Goal: Transaction & Acquisition: Purchase product/service

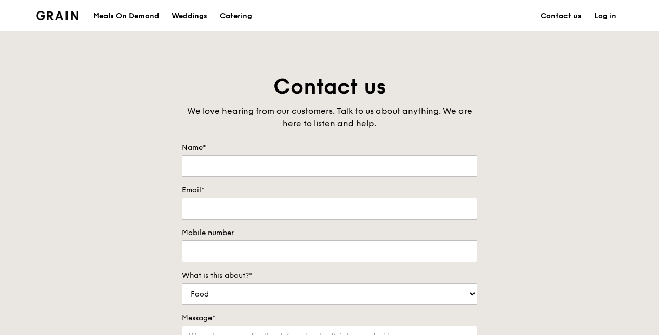
click at [124, 18] on div "Meals On Demand" at bounding box center [126, 16] width 66 height 31
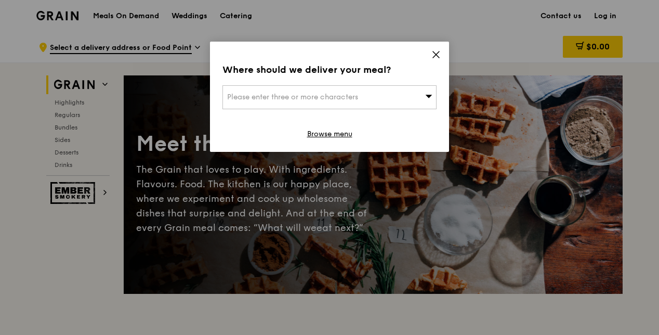
click at [436, 57] on icon at bounding box center [436, 54] width 9 height 9
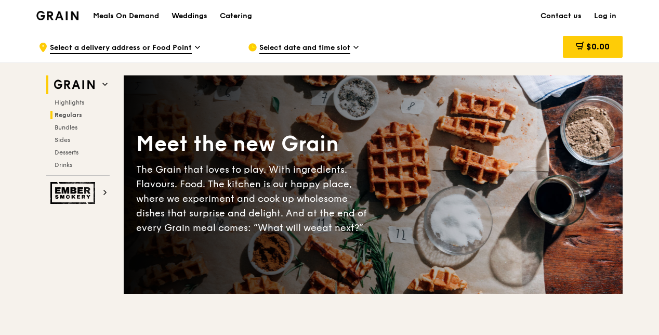
click at [76, 113] on span "Regulars" at bounding box center [69, 114] width 28 height 7
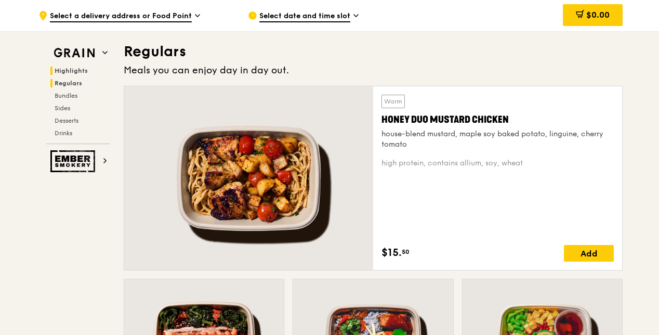
scroll to position [672, 0]
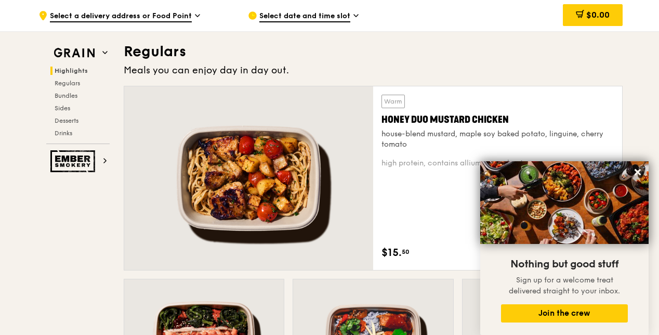
click at [196, 14] on icon at bounding box center [197, 15] width 5 height 9
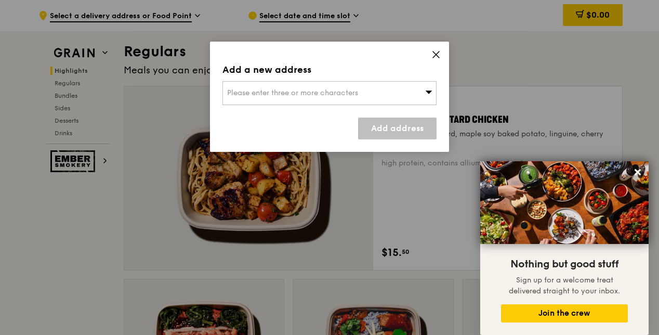
click at [269, 95] on span "Please enter three or more characters" at bounding box center [292, 92] width 131 height 9
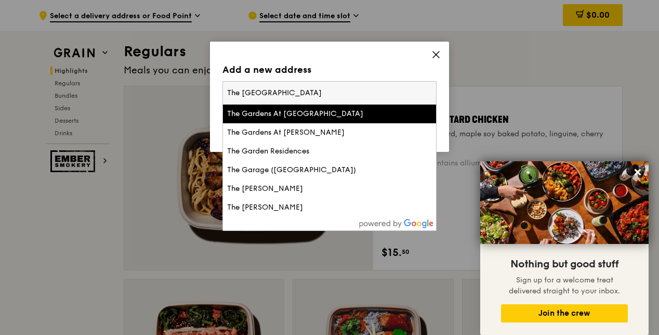
click at [242, 90] on input "The [GEOGRAPHIC_DATA]" at bounding box center [329, 93] width 213 height 23
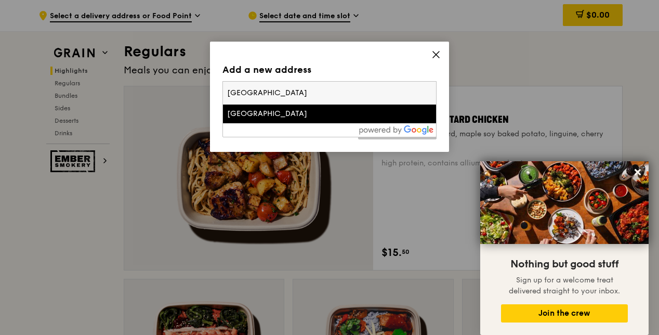
type input "[GEOGRAPHIC_DATA]"
click at [280, 115] on div "[GEOGRAPHIC_DATA]" at bounding box center [304, 114] width 154 height 10
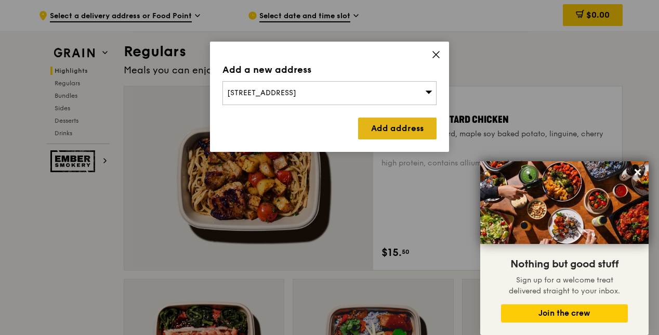
click at [393, 131] on link "Add address" at bounding box center [397, 129] width 79 height 22
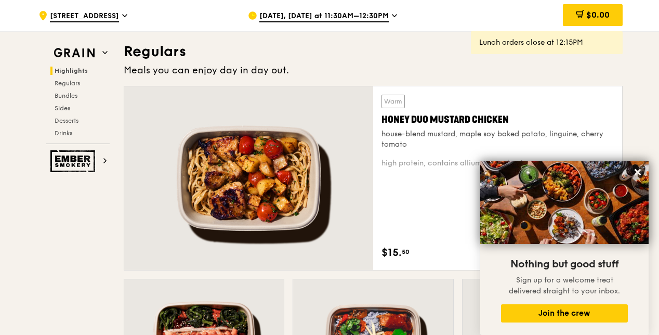
click at [294, 16] on span "[DATE], [DATE] at 11:30AM–12:30PM" at bounding box center [323, 16] width 129 height 11
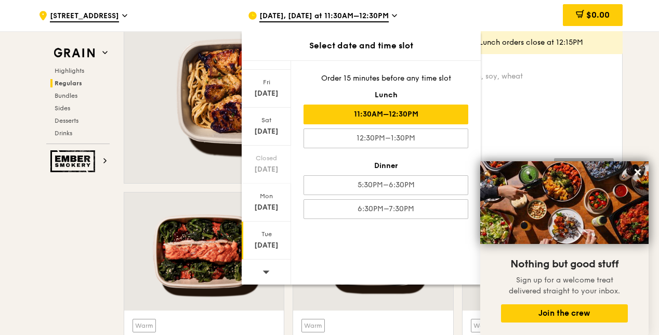
scroll to position [776, 0]
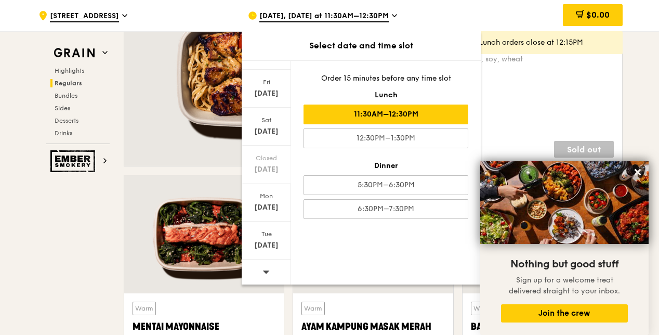
click at [270, 270] on div at bounding box center [266, 272] width 49 height 27
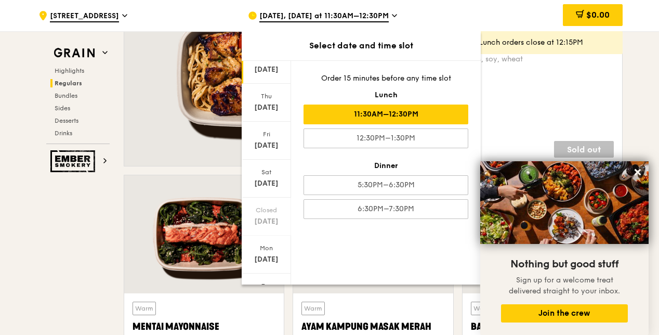
click at [268, 70] on div "[DATE]" at bounding box center [266, 69] width 46 height 10
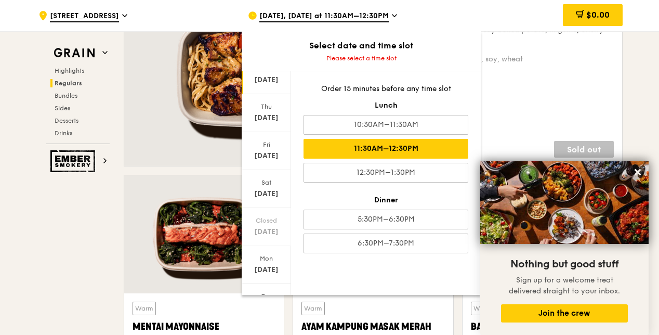
click at [425, 146] on div "11:30AM–12:30PM" at bounding box center [386, 149] width 165 height 20
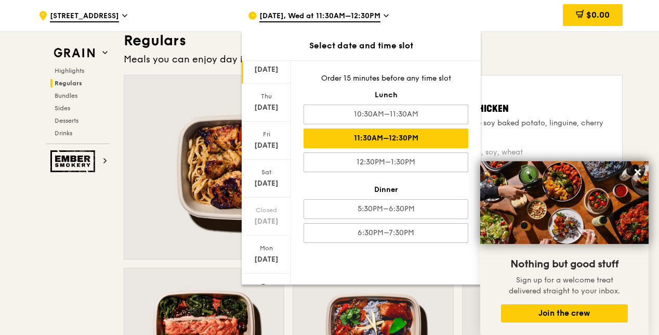
scroll to position [683, 0]
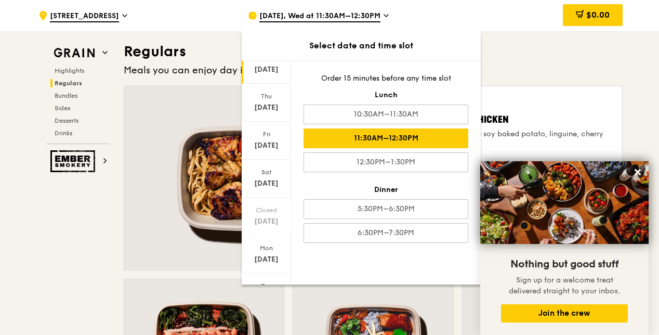
click at [547, 63] on div "Meals you can enjoy day in day out." at bounding box center [373, 70] width 499 height 15
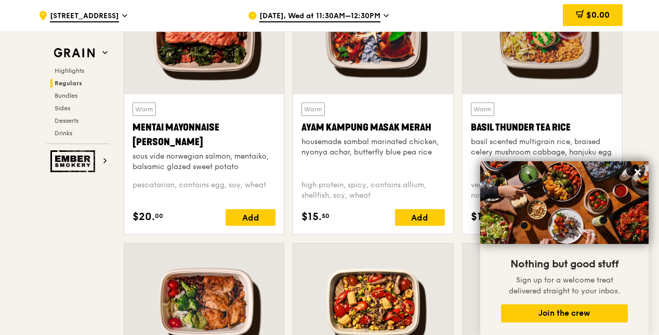
scroll to position [995, 0]
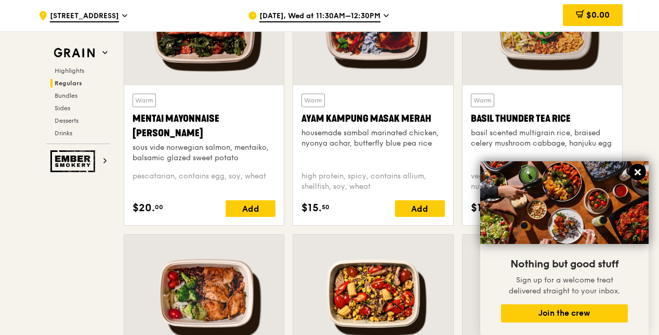
click at [636, 174] on icon at bounding box center [638, 172] width 6 height 6
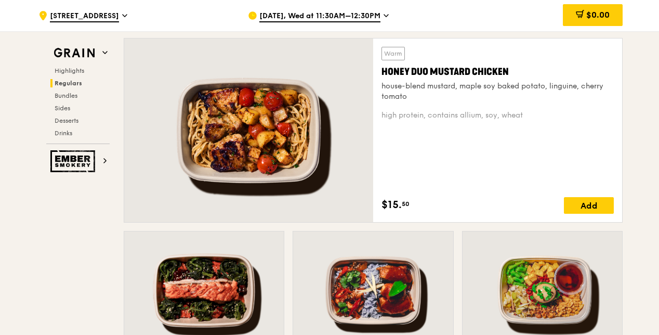
scroll to position [679, 0]
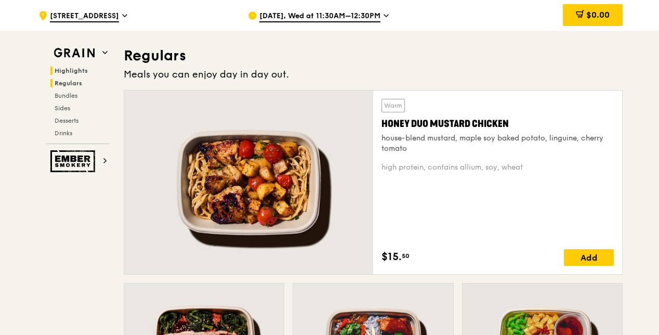
click at [68, 80] on span "Regulars" at bounding box center [69, 83] width 28 height 7
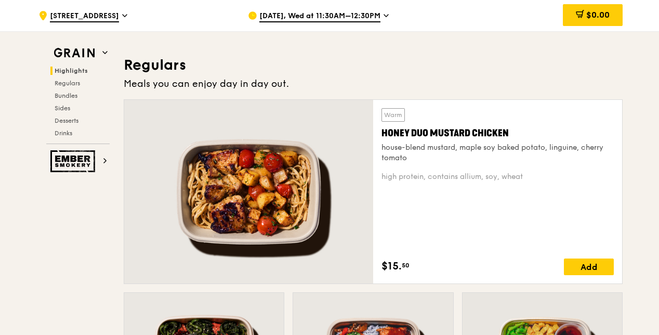
scroll to position [683, 0]
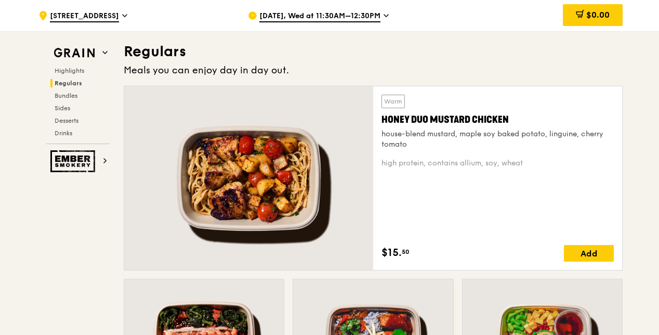
click at [560, 170] on div "Warm Honey Duo Mustard Chicken house-blend mustard, maple soy baked potato, lin…" at bounding box center [498, 178] width 232 height 167
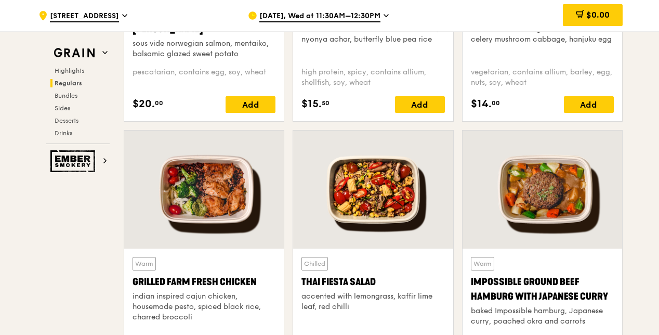
scroll to position [1151, 0]
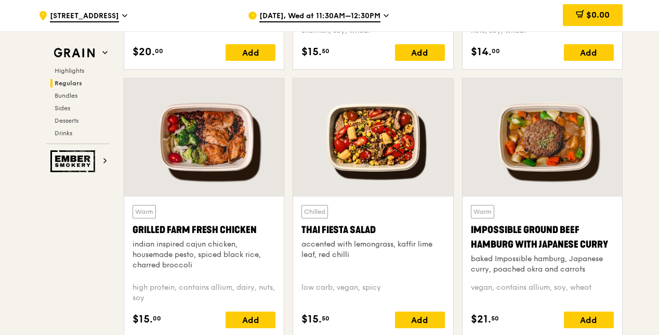
click at [459, 221] on div "Warm Impossible Ground Beef Hamburg with Japanese [PERSON_NAME] baked Impossibl…" at bounding box center [542, 211] width 169 height 267
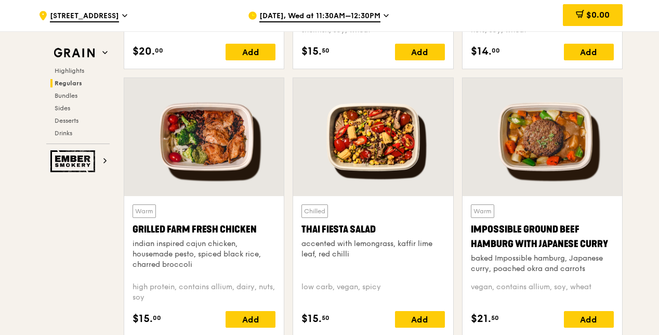
scroll to position [1150, 0]
